Goal: Task Accomplishment & Management: Manage account settings

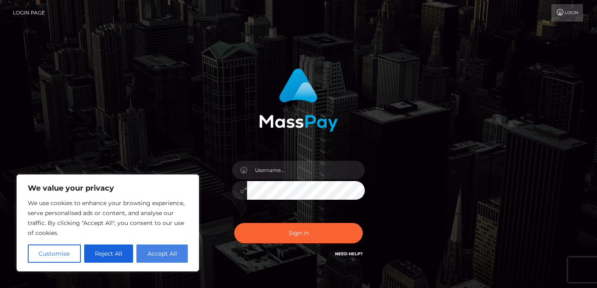
click at [178, 250] on button "Accept All" at bounding box center [161, 254] width 51 height 18
checkbox input "true"
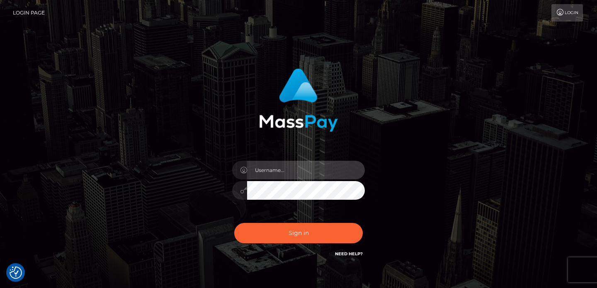
click at [271, 175] on input "text" at bounding box center [306, 170] width 118 height 19
type input "[EMAIL_ADDRESS][DOMAIN_NAME]"
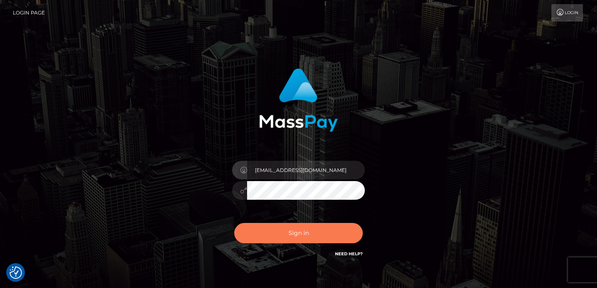
click at [315, 238] on button "Sign in" at bounding box center [298, 233] width 129 height 20
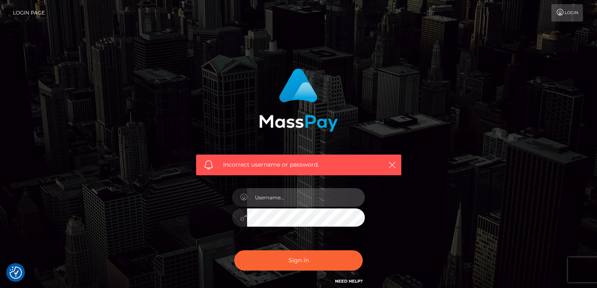
click at [306, 200] on input "text" at bounding box center [306, 197] width 118 height 19
type input "[EMAIL_ADDRESS][DOMAIN_NAME]"
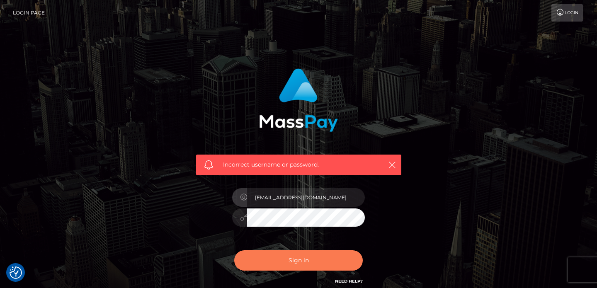
click at [326, 256] on button "Sign in" at bounding box center [298, 261] width 129 height 20
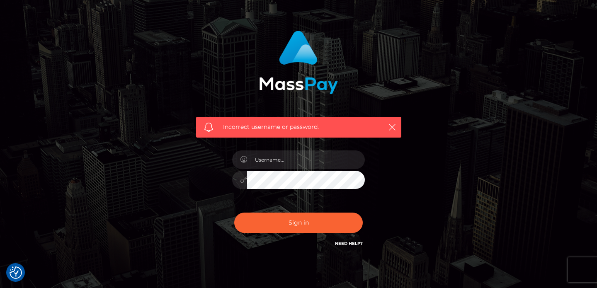
scroll to position [43, 0]
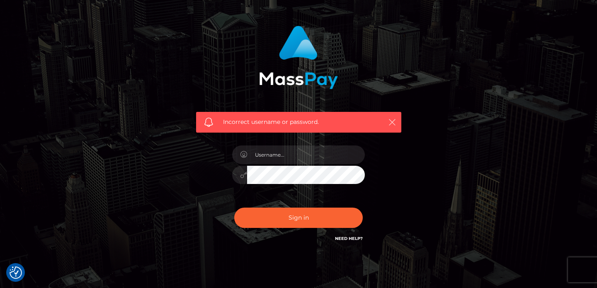
click at [395, 118] on icon "button" at bounding box center [392, 122] width 8 height 8
click at [341, 239] on link "Need Help?" at bounding box center [349, 238] width 28 height 5
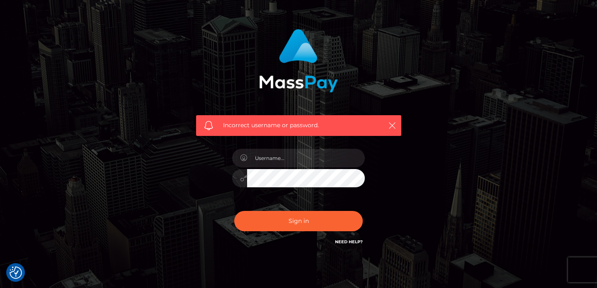
scroll to position [0, 0]
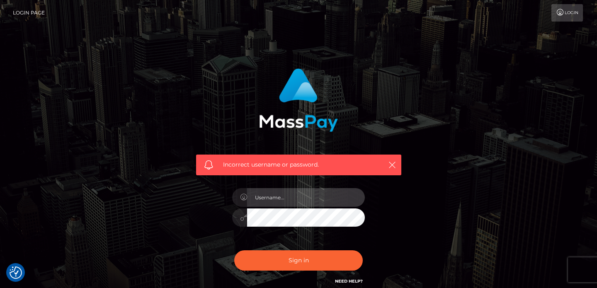
click at [265, 197] on input "text" at bounding box center [306, 197] width 118 height 19
type input "[EMAIL_ADDRESS][DOMAIN_NAME]"
click at [245, 219] on icon at bounding box center [243, 217] width 7 height 7
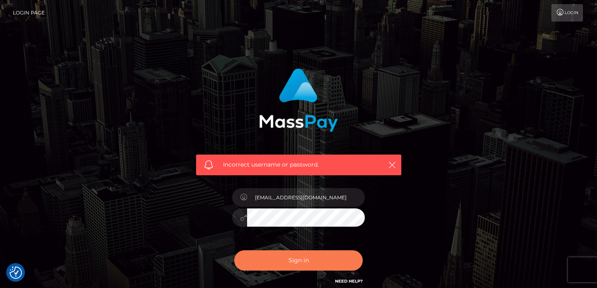
click at [280, 256] on button "Sign in" at bounding box center [298, 261] width 129 height 20
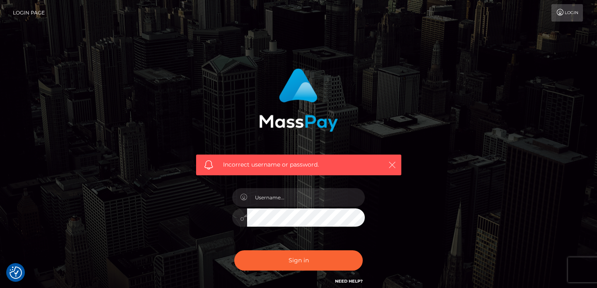
click at [393, 165] on icon "button" at bounding box center [392, 165] width 8 height 8
